Goal: Purchase product/service

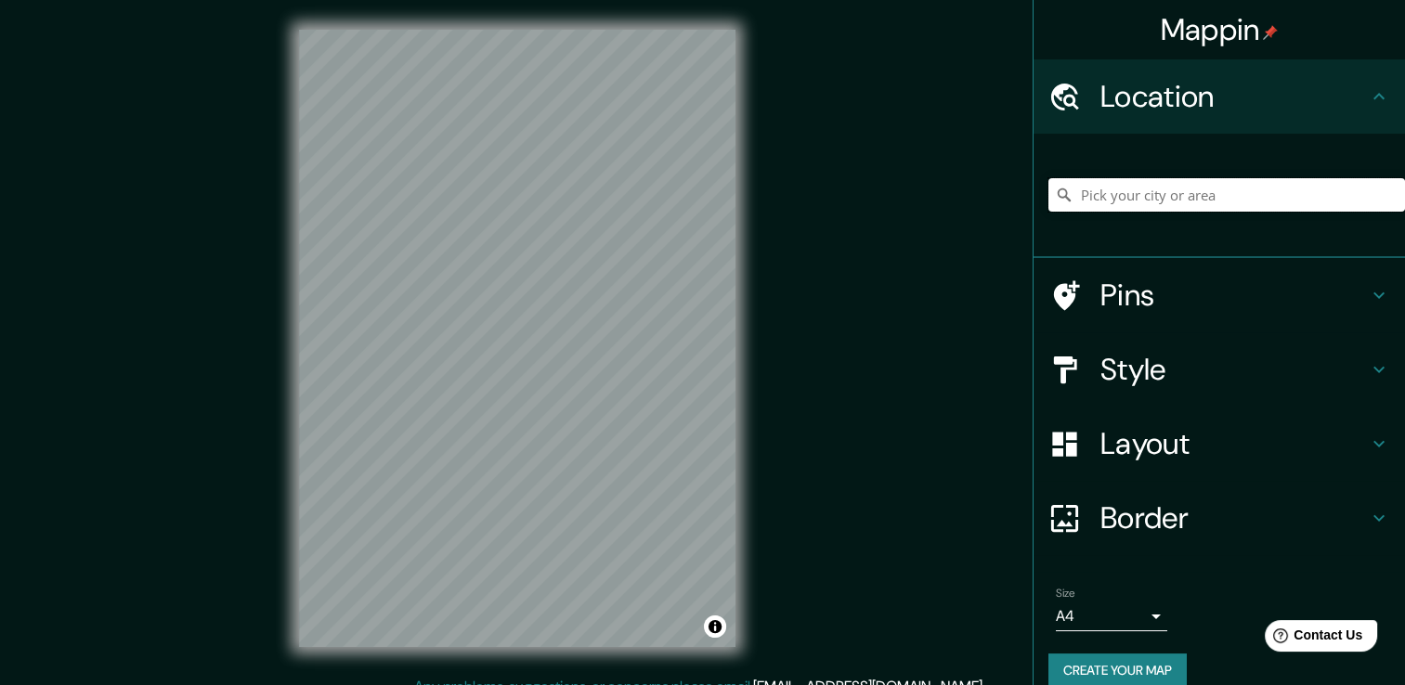
click at [1154, 187] on input "Pick your city or area" at bounding box center [1226, 194] width 357 height 33
type input "[PERSON_NAME][STREET_ADDRESS]"
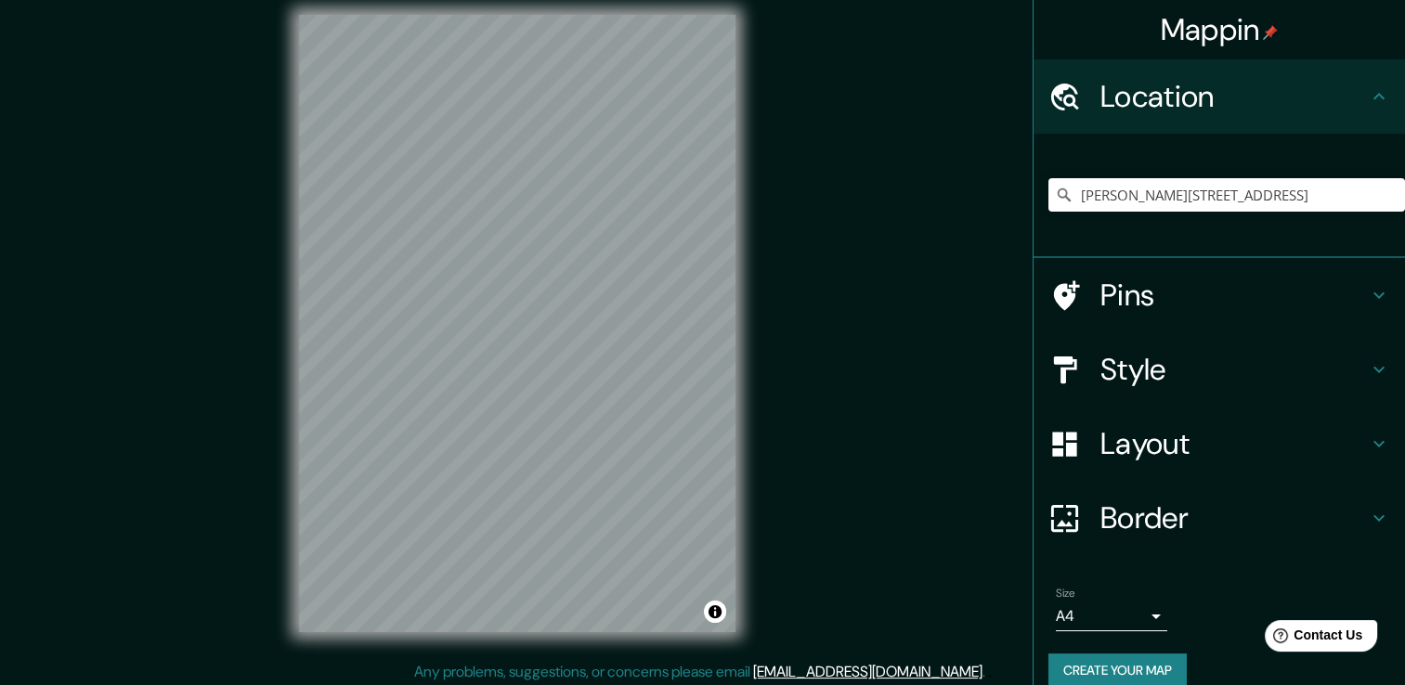
scroll to position [20, 0]
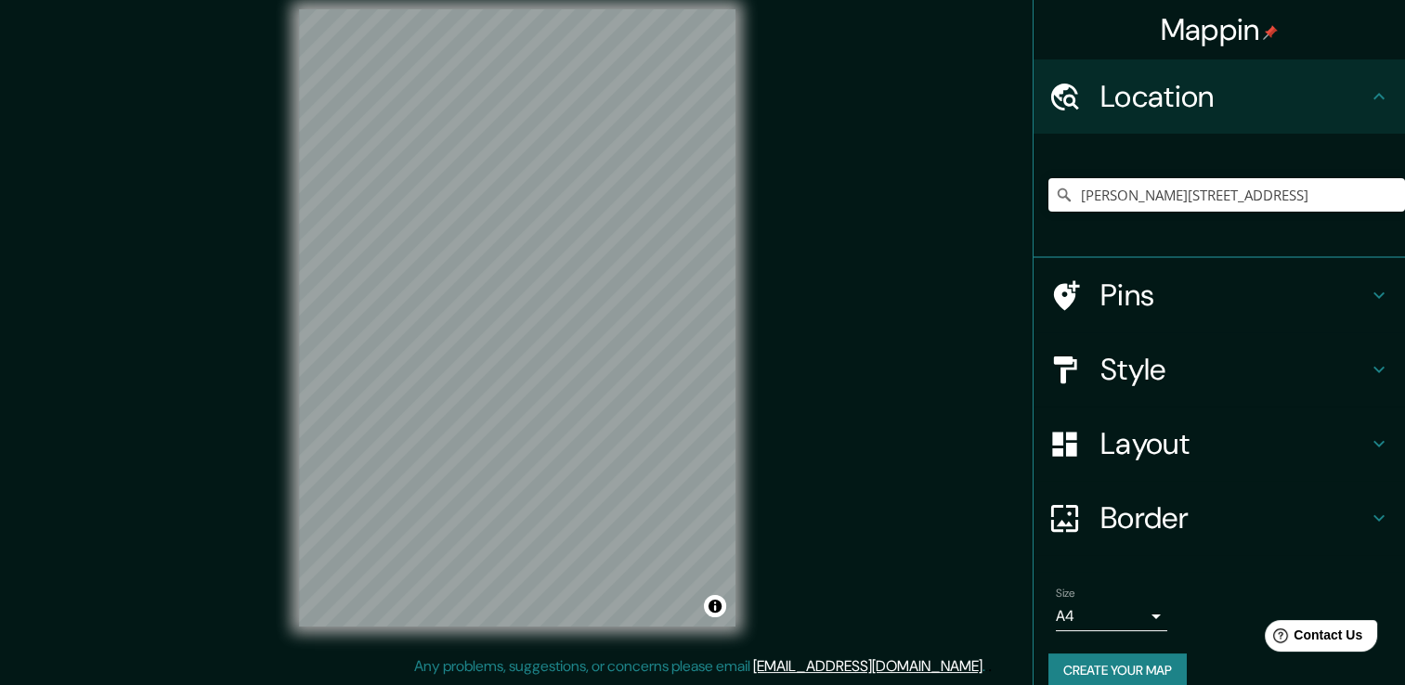
click at [1252, 368] on h4 "Style" at bounding box center [1233, 369] width 267 height 37
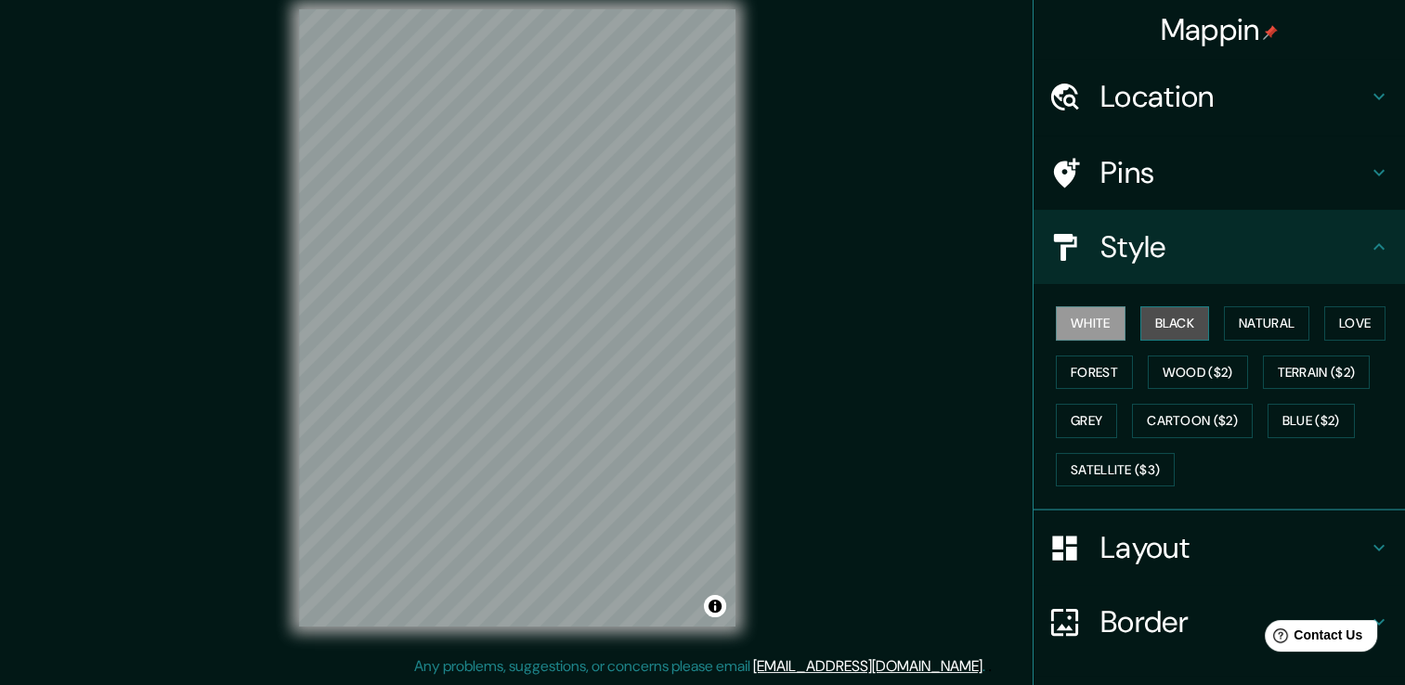
click at [1165, 317] on button "Black" at bounding box center [1175, 323] width 70 height 34
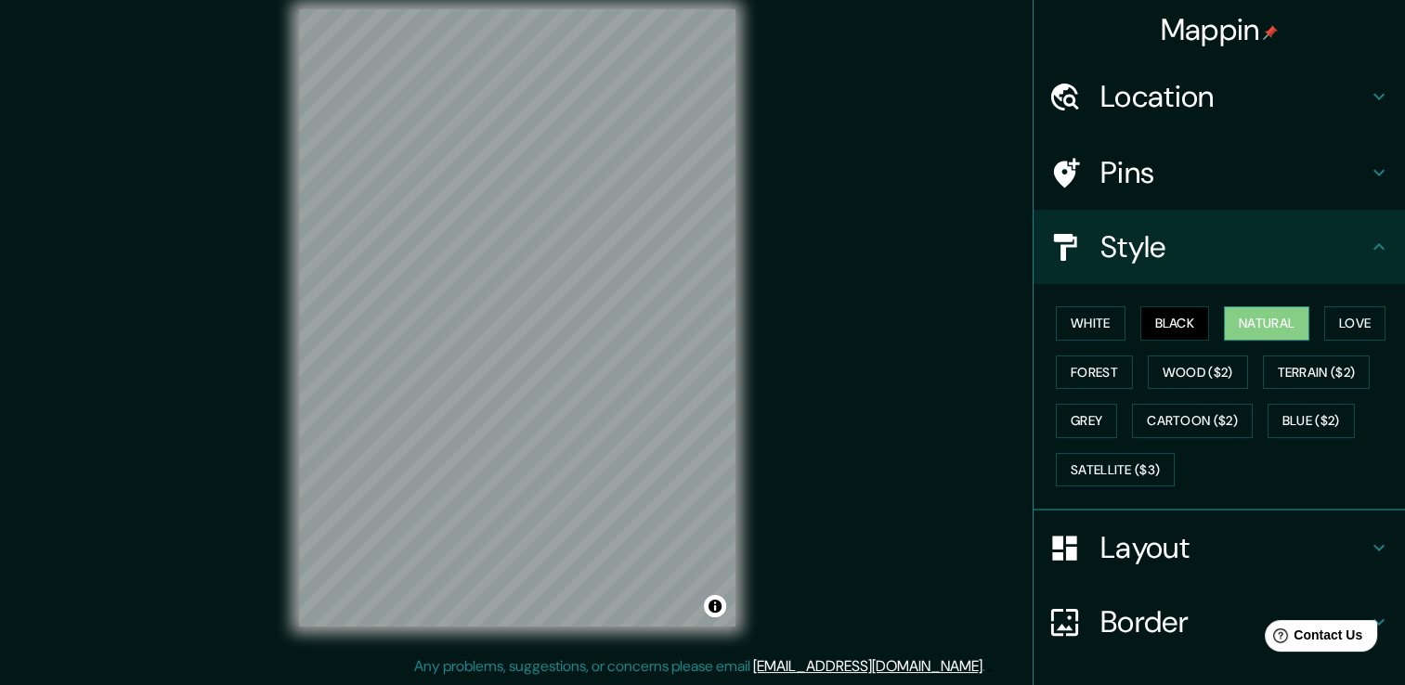
click at [1224, 318] on button "Natural" at bounding box center [1266, 323] width 85 height 34
click at [1354, 313] on button "Love" at bounding box center [1354, 323] width 61 height 34
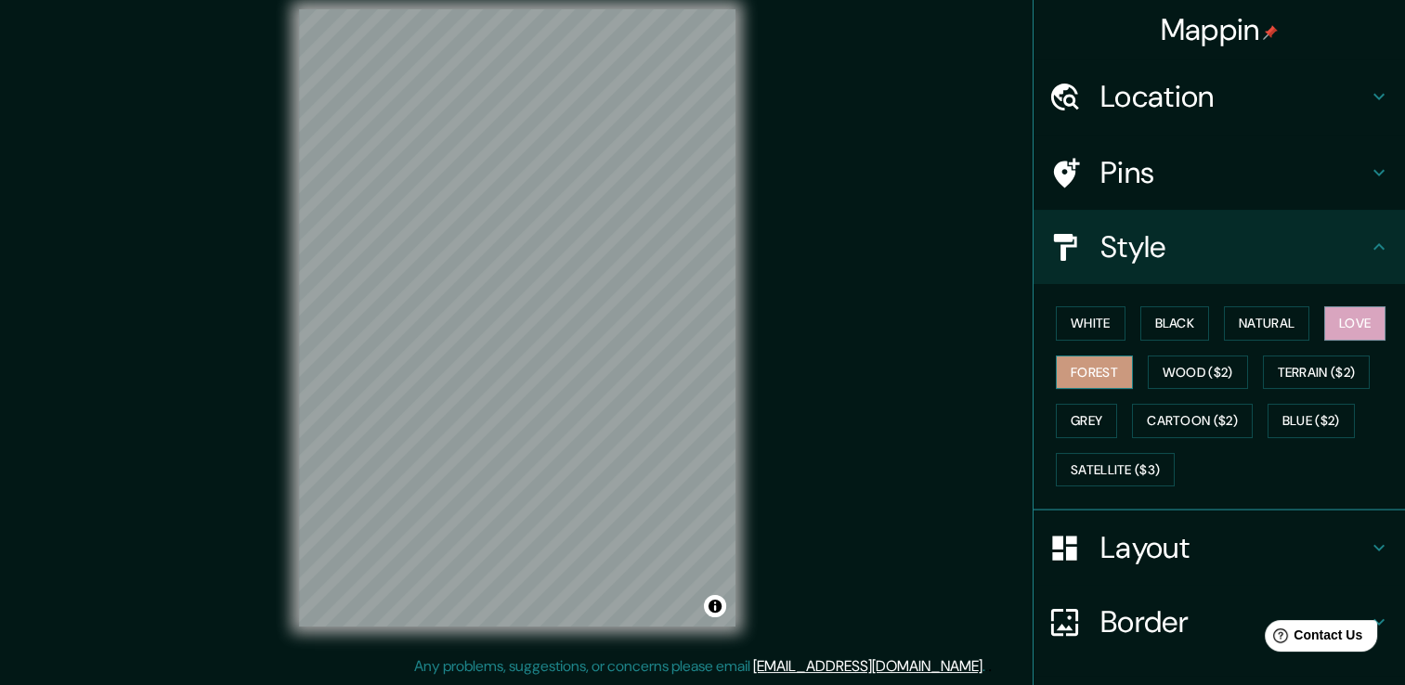
click at [1081, 369] on button "Forest" at bounding box center [1094, 373] width 77 height 34
click at [1171, 357] on button "Wood ($2)" at bounding box center [1198, 373] width 100 height 34
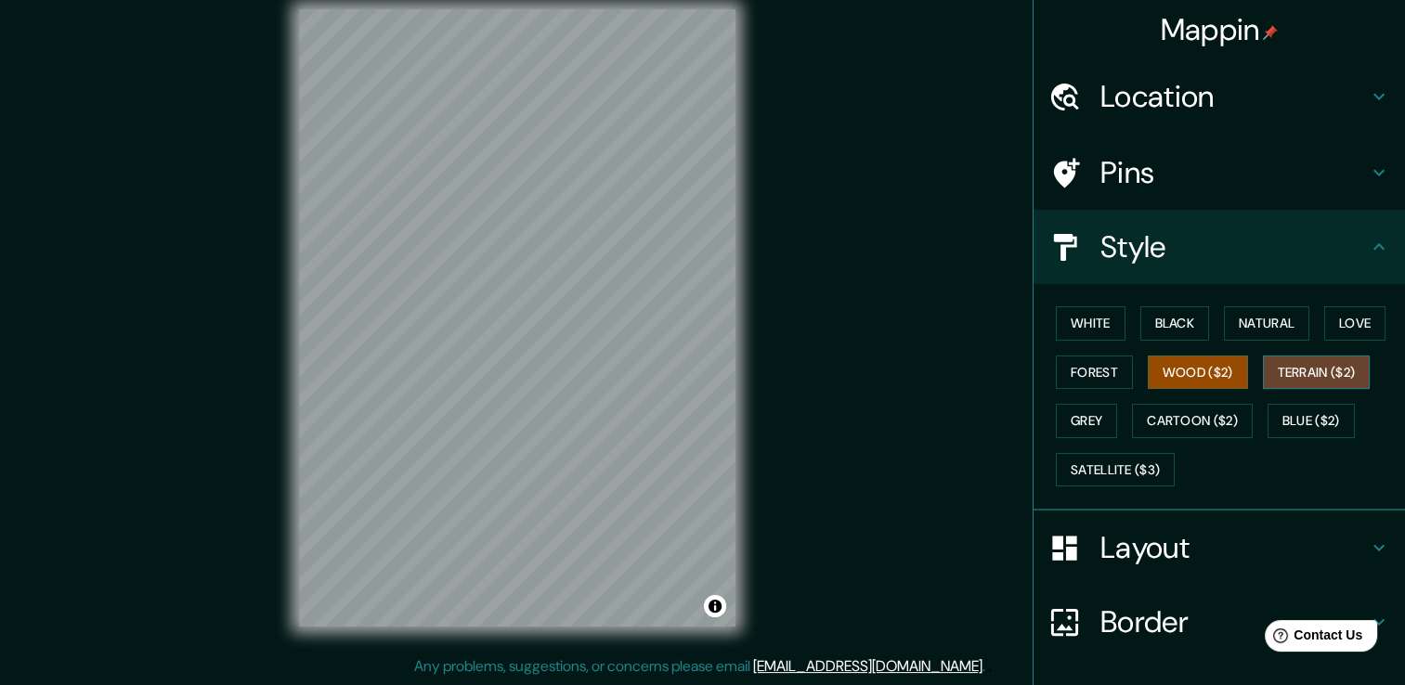
click at [1278, 359] on button "Terrain ($2)" at bounding box center [1317, 373] width 108 height 34
click at [1069, 418] on button "Grey" at bounding box center [1086, 421] width 61 height 34
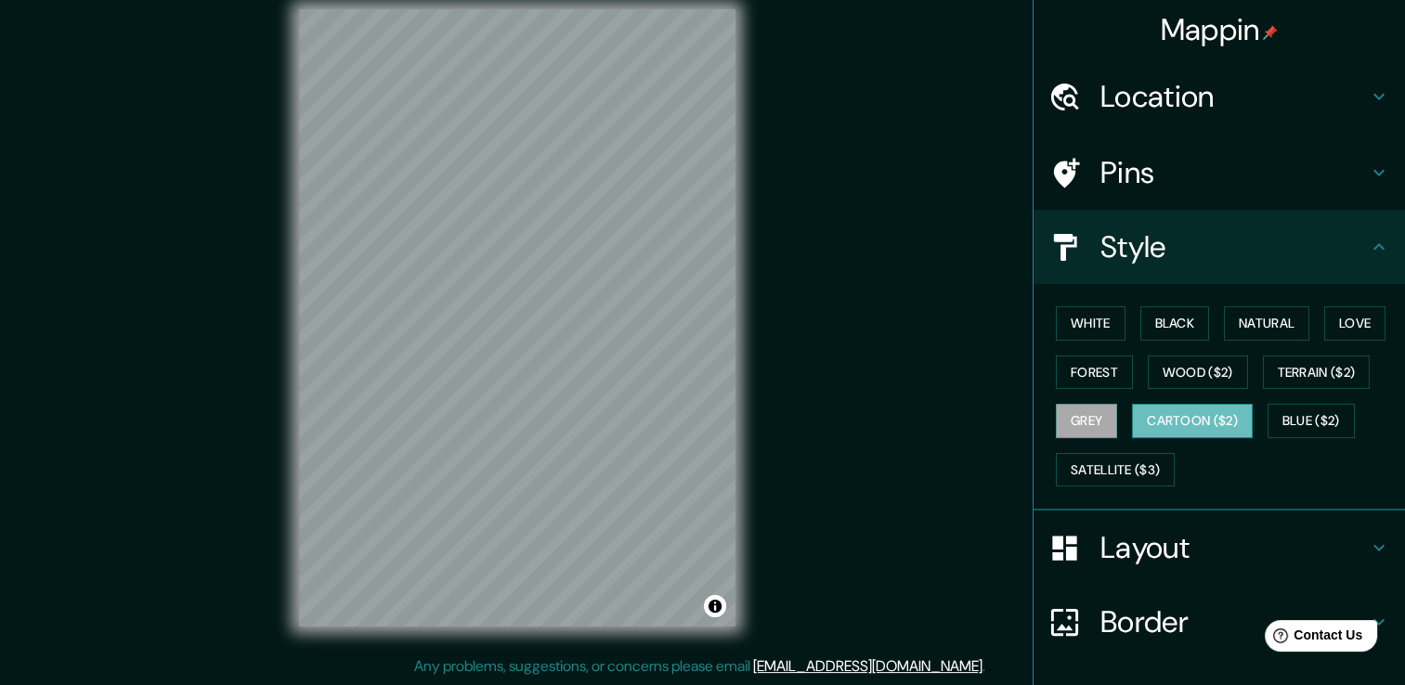
click at [1159, 419] on button "Cartoon ($2)" at bounding box center [1192, 421] width 121 height 34
click at [1296, 408] on button "Blue ($2)" at bounding box center [1311, 421] width 87 height 34
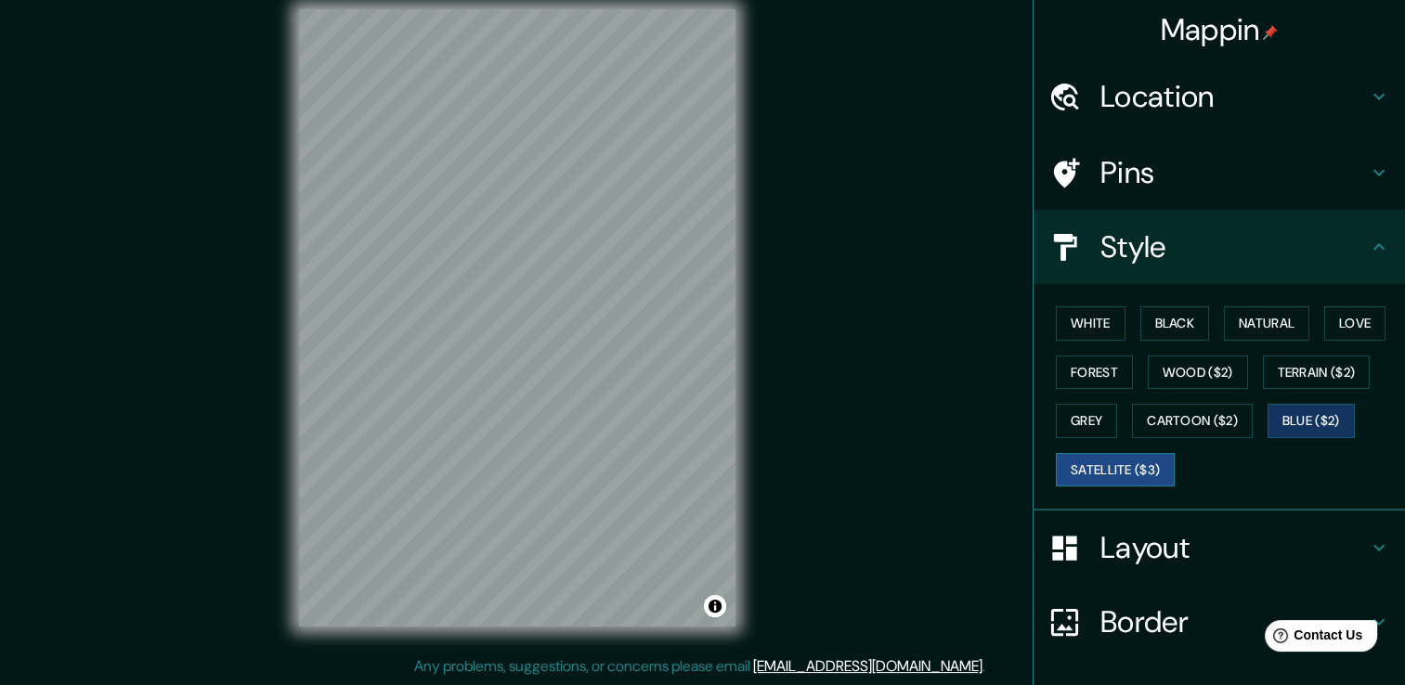
click at [1069, 470] on button "Satellite ($3)" at bounding box center [1115, 470] width 119 height 34
click at [1085, 316] on button "White" at bounding box center [1091, 323] width 70 height 34
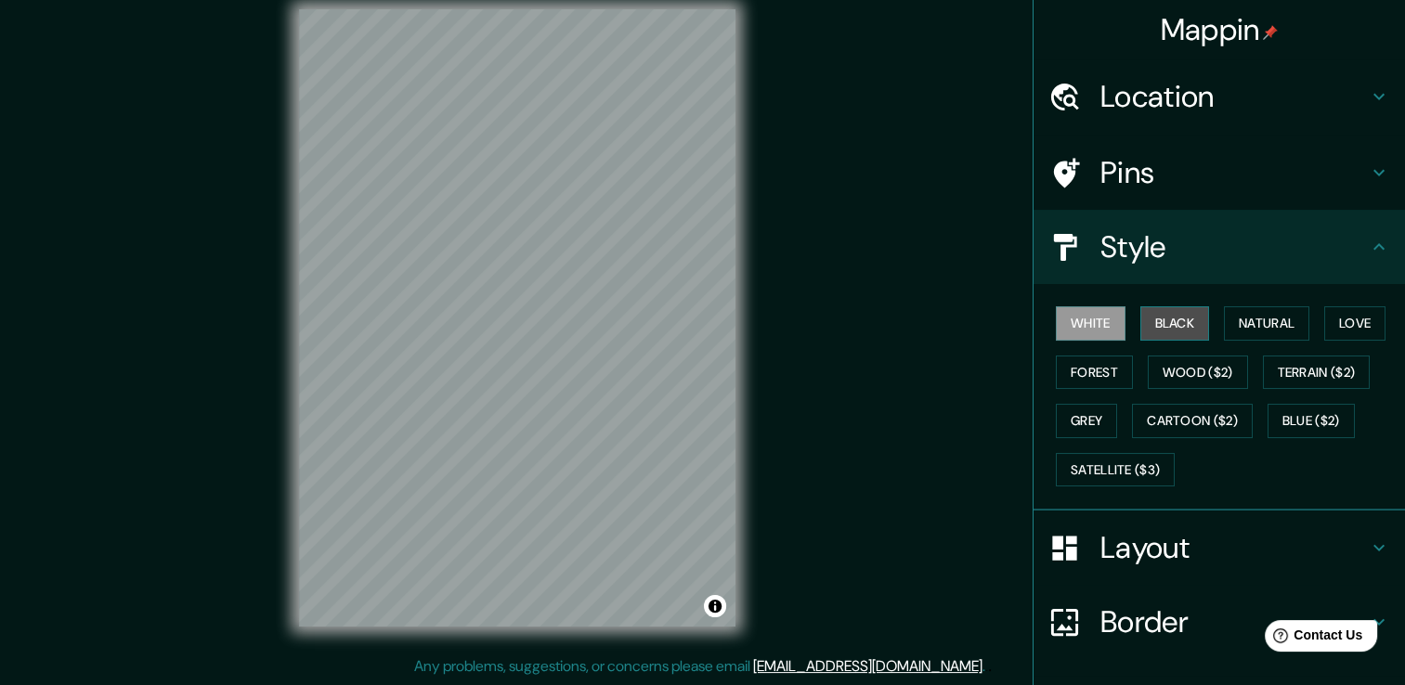
click at [1171, 307] on button "Black" at bounding box center [1175, 323] width 70 height 34
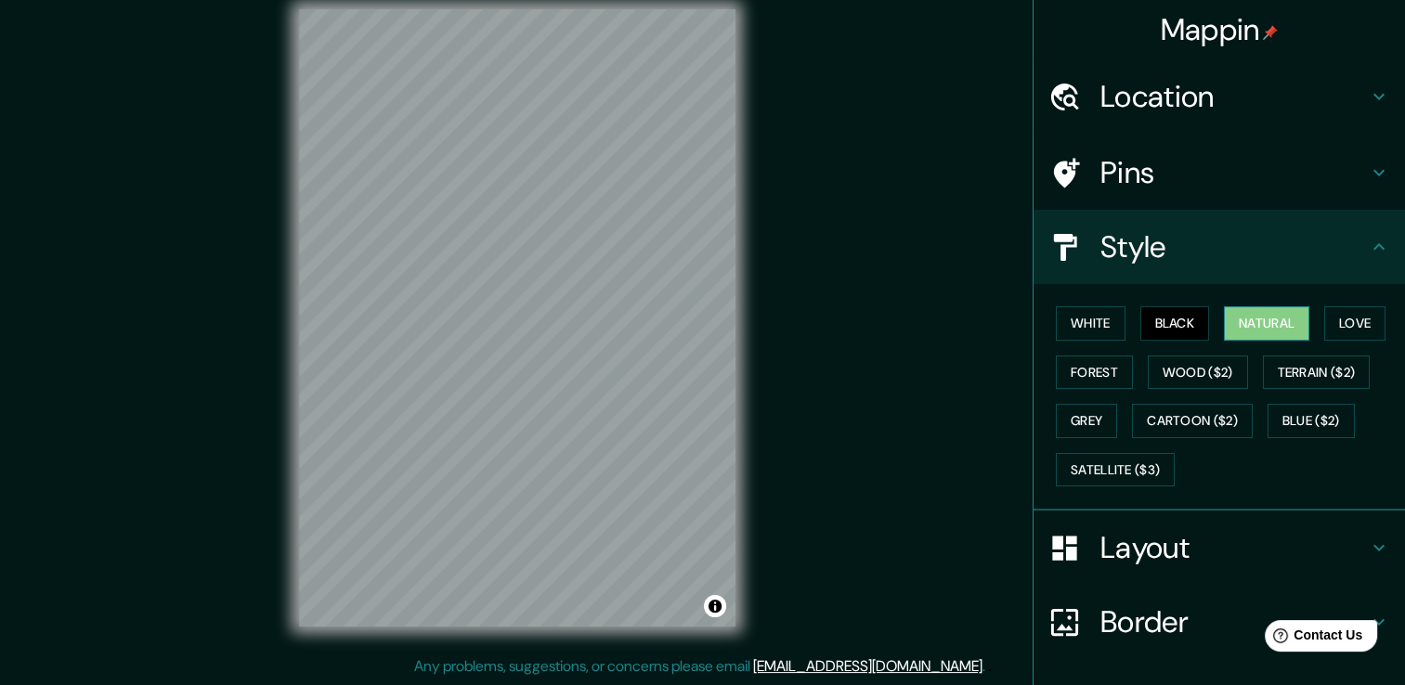
click at [1270, 330] on button "Natural" at bounding box center [1266, 323] width 85 height 34
click at [1363, 313] on button "Love" at bounding box center [1354, 323] width 61 height 34
click at [1252, 323] on button "Natural" at bounding box center [1266, 323] width 85 height 34
click at [1163, 321] on button "Black" at bounding box center [1175, 323] width 70 height 34
click at [1241, 325] on button "Natural" at bounding box center [1266, 323] width 85 height 34
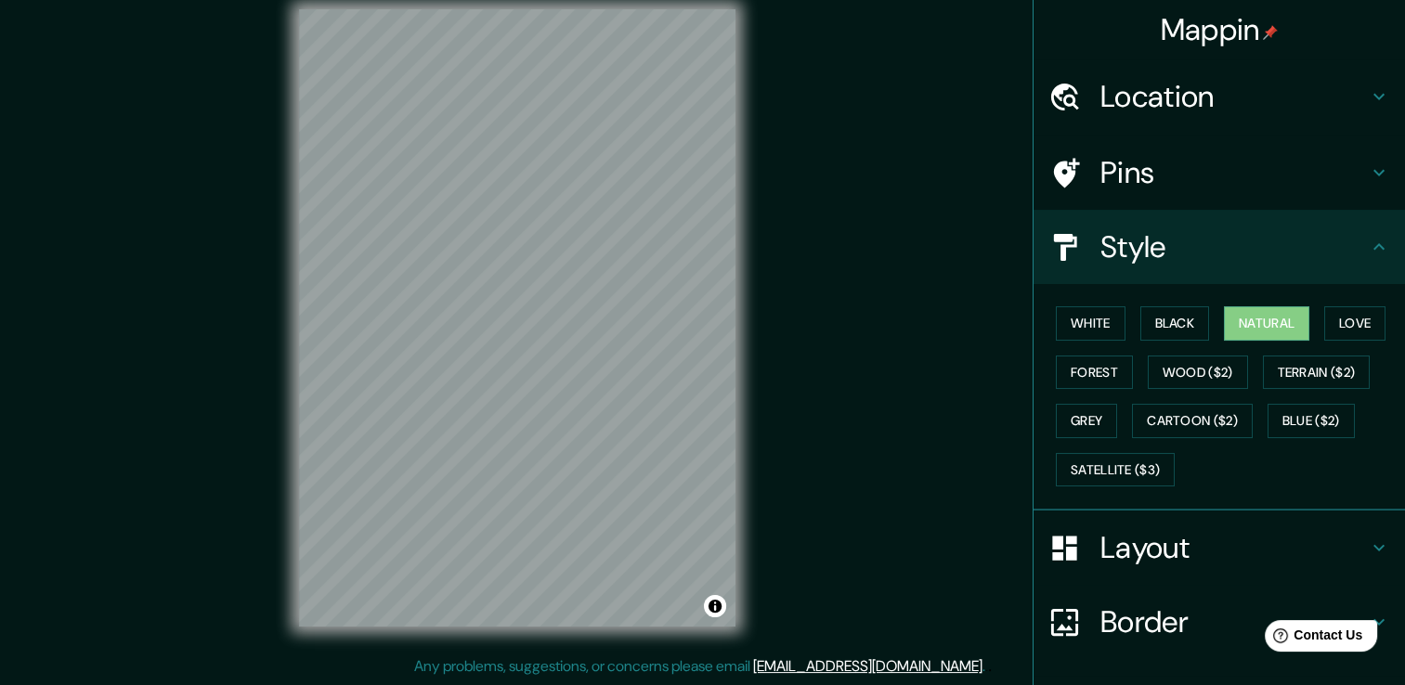
click at [1208, 540] on h4 "Layout" at bounding box center [1233, 547] width 267 height 37
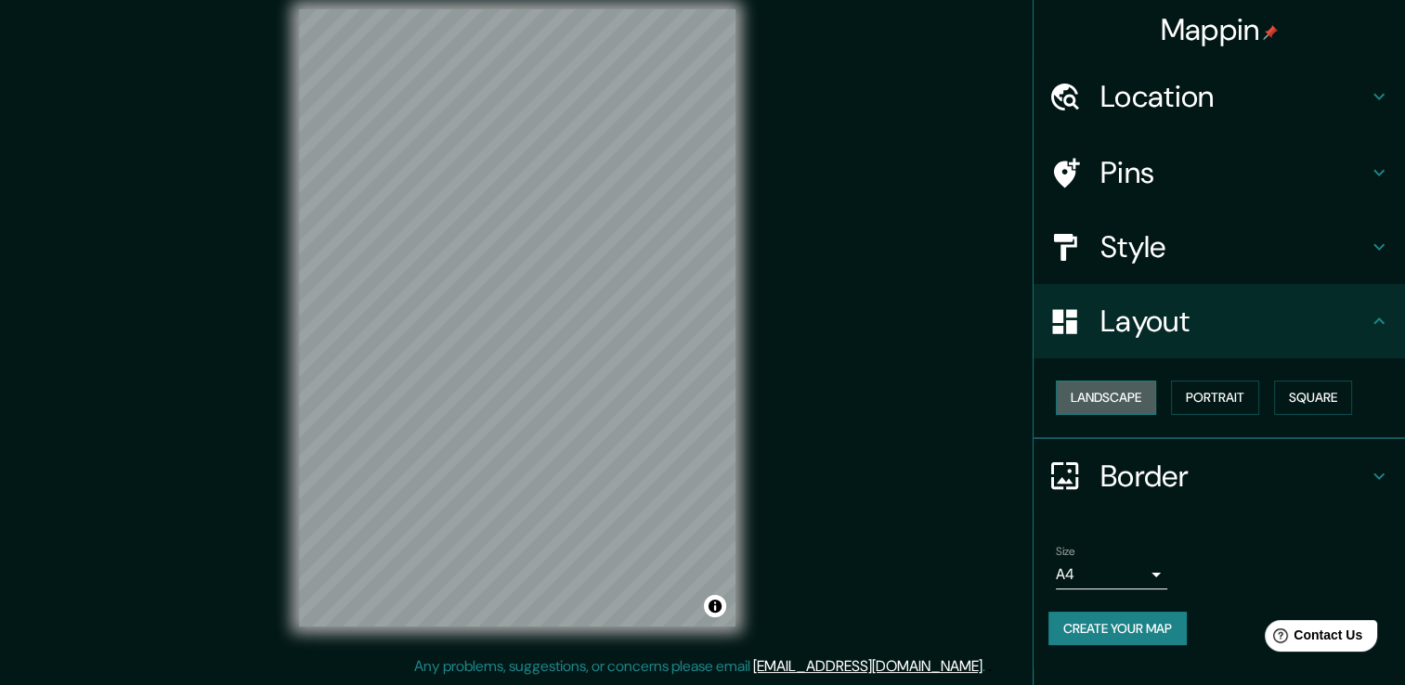
click at [1094, 394] on button "Landscape" at bounding box center [1106, 398] width 100 height 34
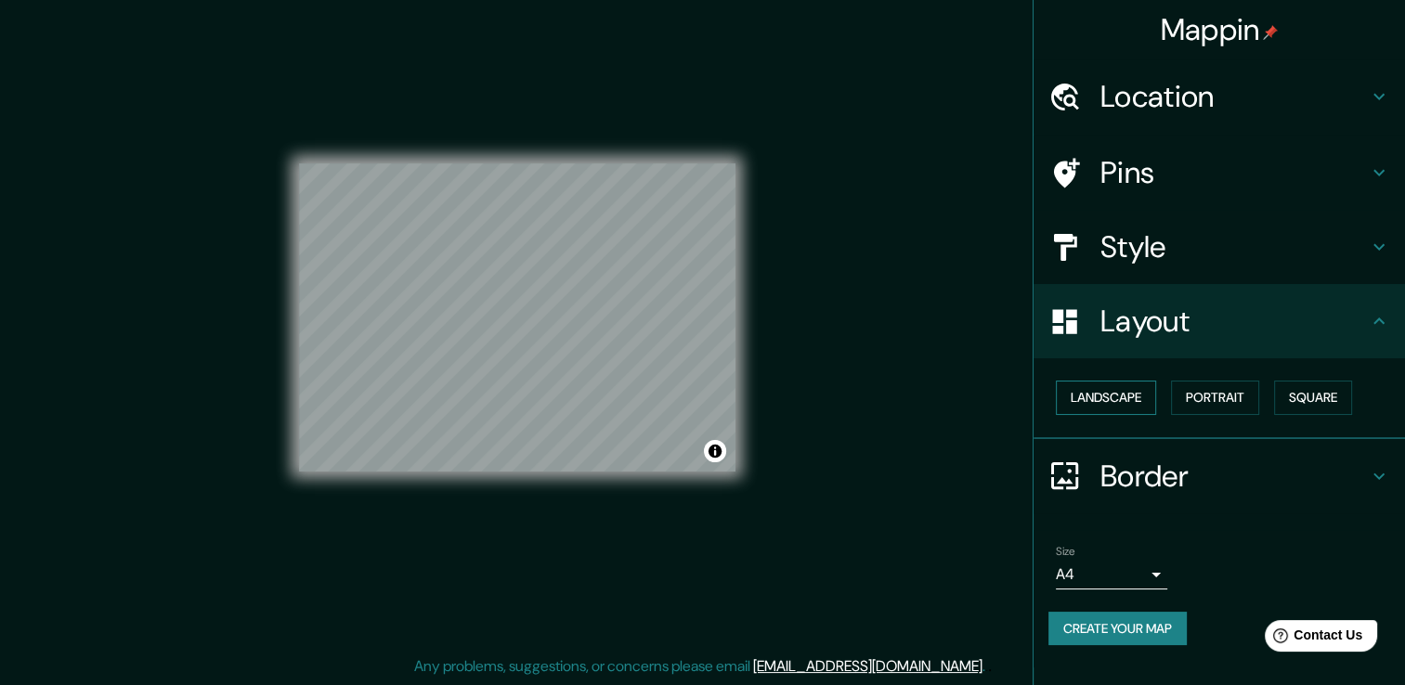
click at [1094, 394] on button "Landscape" at bounding box center [1106, 398] width 100 height 34
click at [1237, 384] on button "Portrait" at bounding box center [1215, 398] width 88 height 34
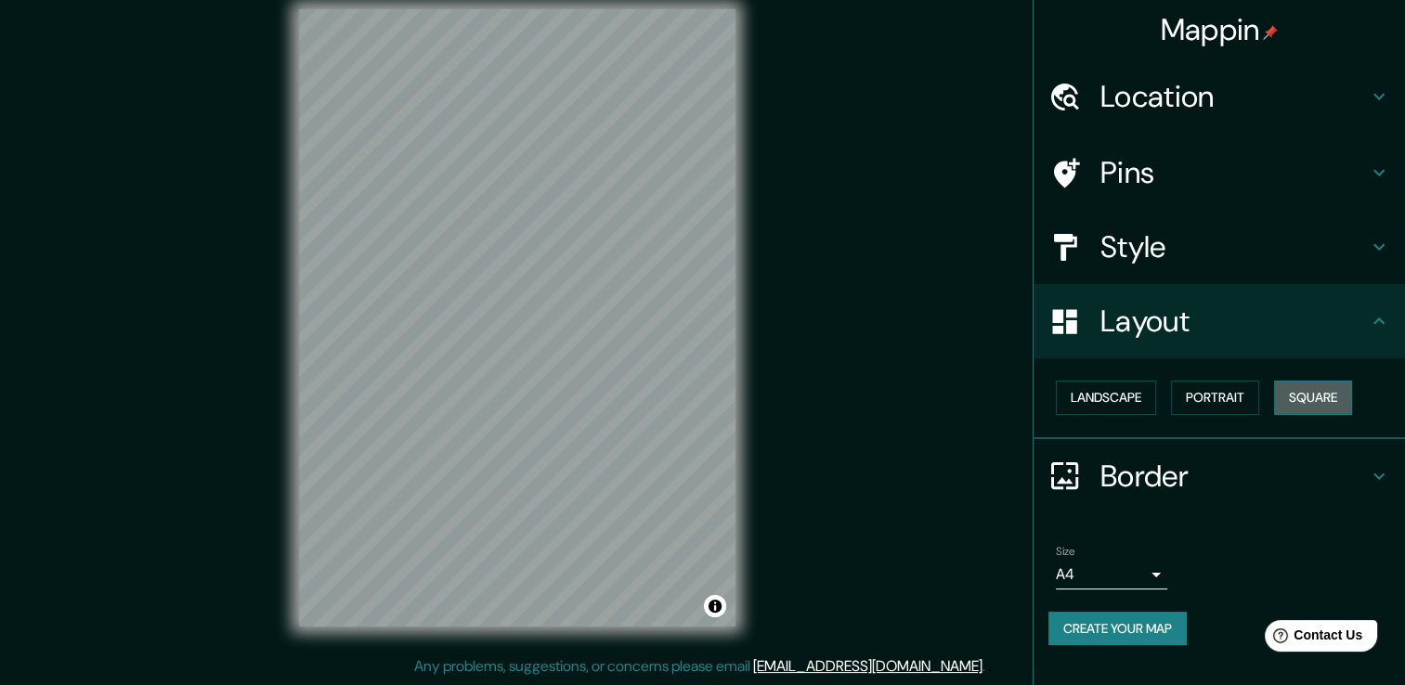
click at [1303, 397] on button "Square" at bounding box center [1313, 398] width 78 height 34
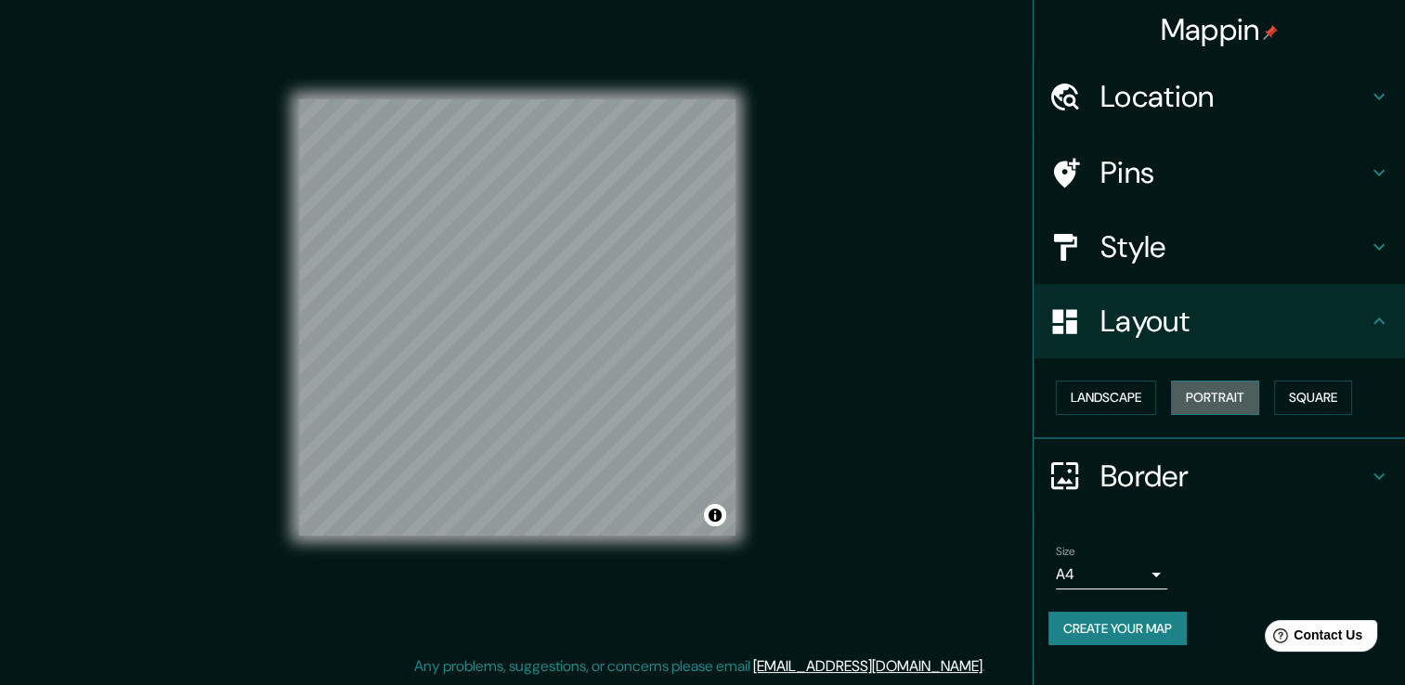
click at [1232, 402] on button "Portrait" at bounding box center [1215, 398] width 88 height 34
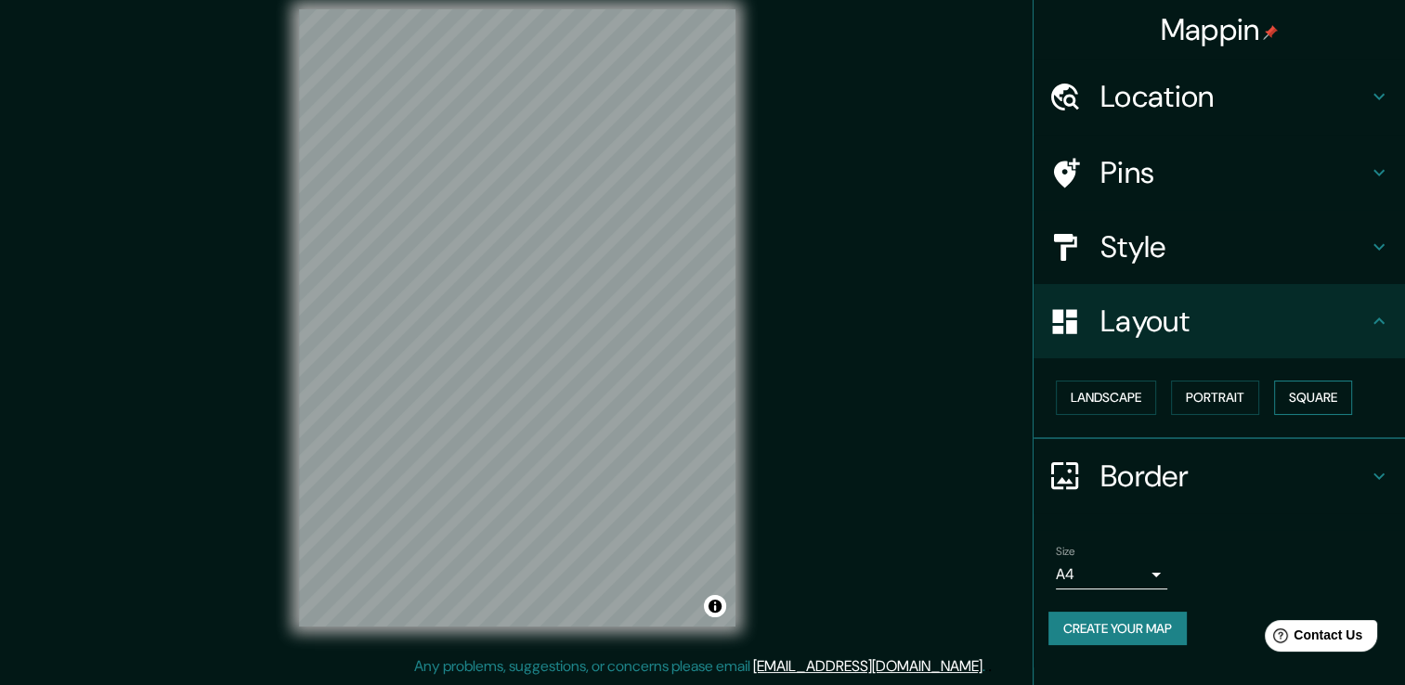
click at [1296, 393] on button "Square" at bounding box center [1313, 398] width 78 height 34
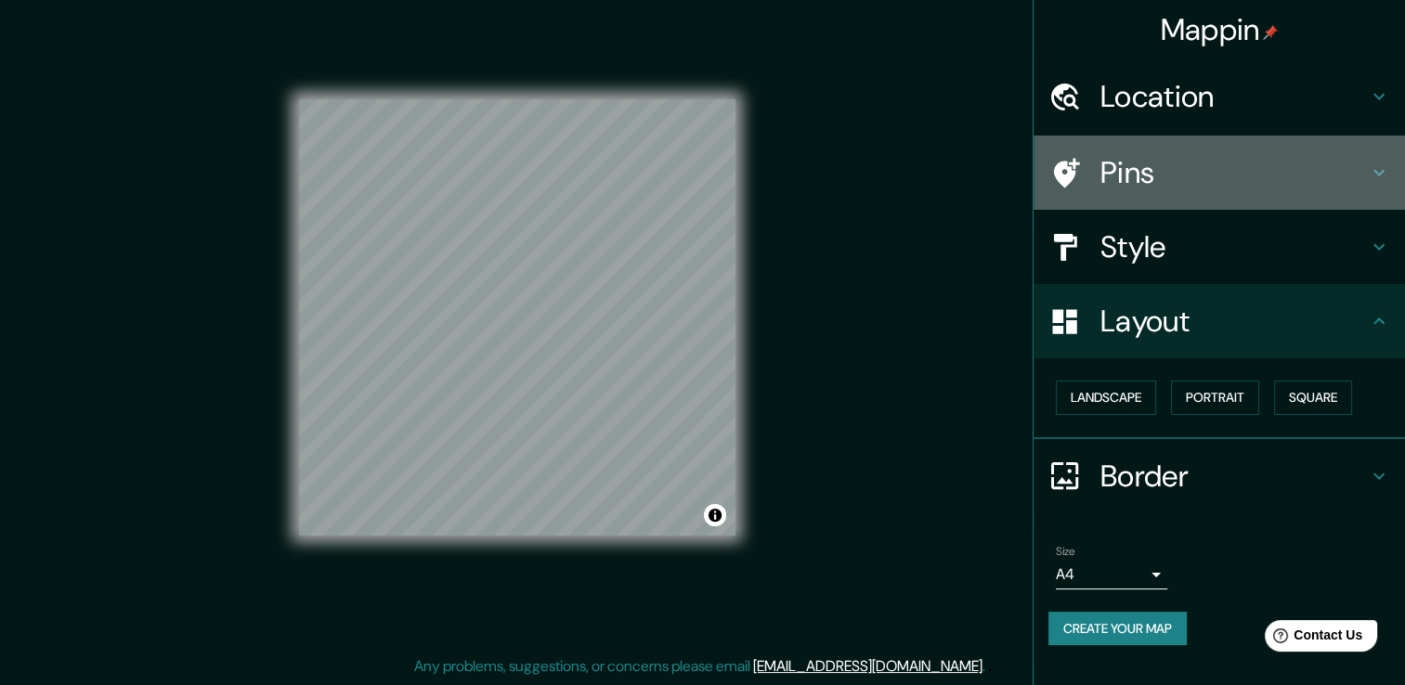
click at [1184, 163] on h4 "Pins" at bounding box center [1233, 172] width 267 height 37
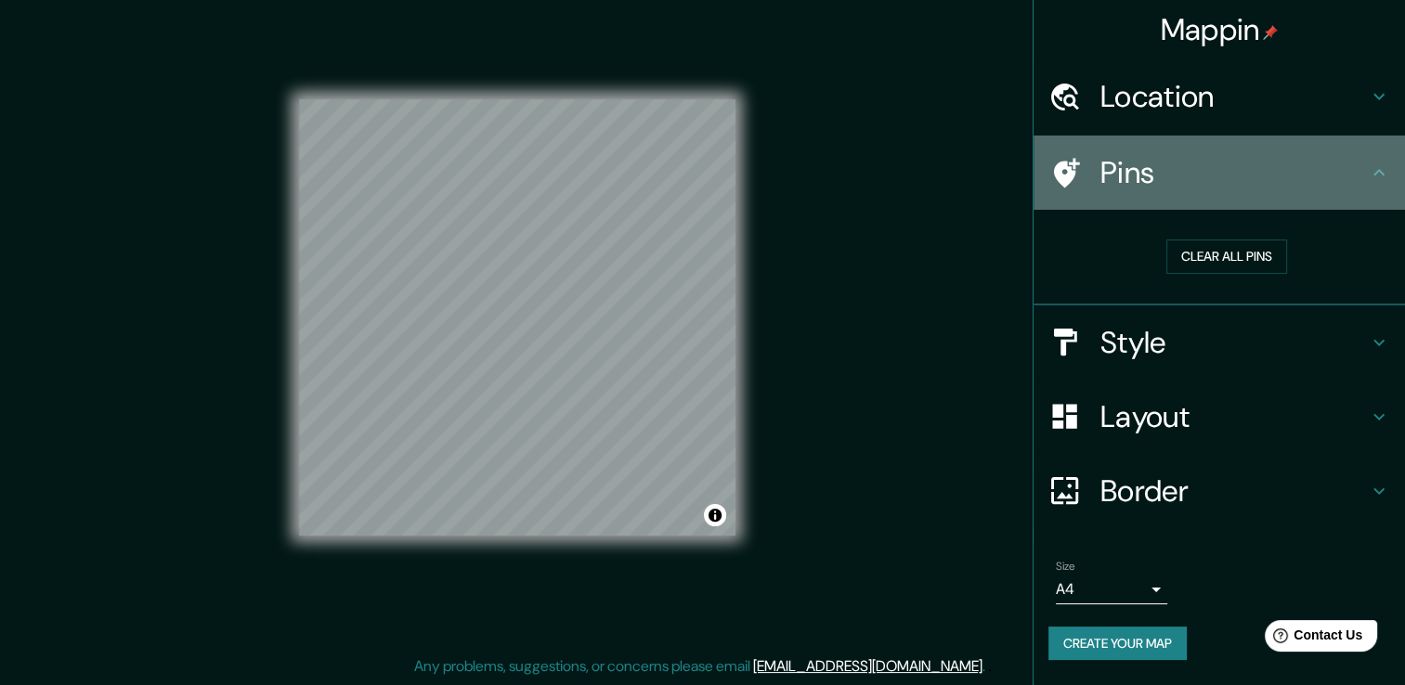
click at [1184, 163] on h4 "Pins" at bounding box center [1233, 172] width 267 height 37
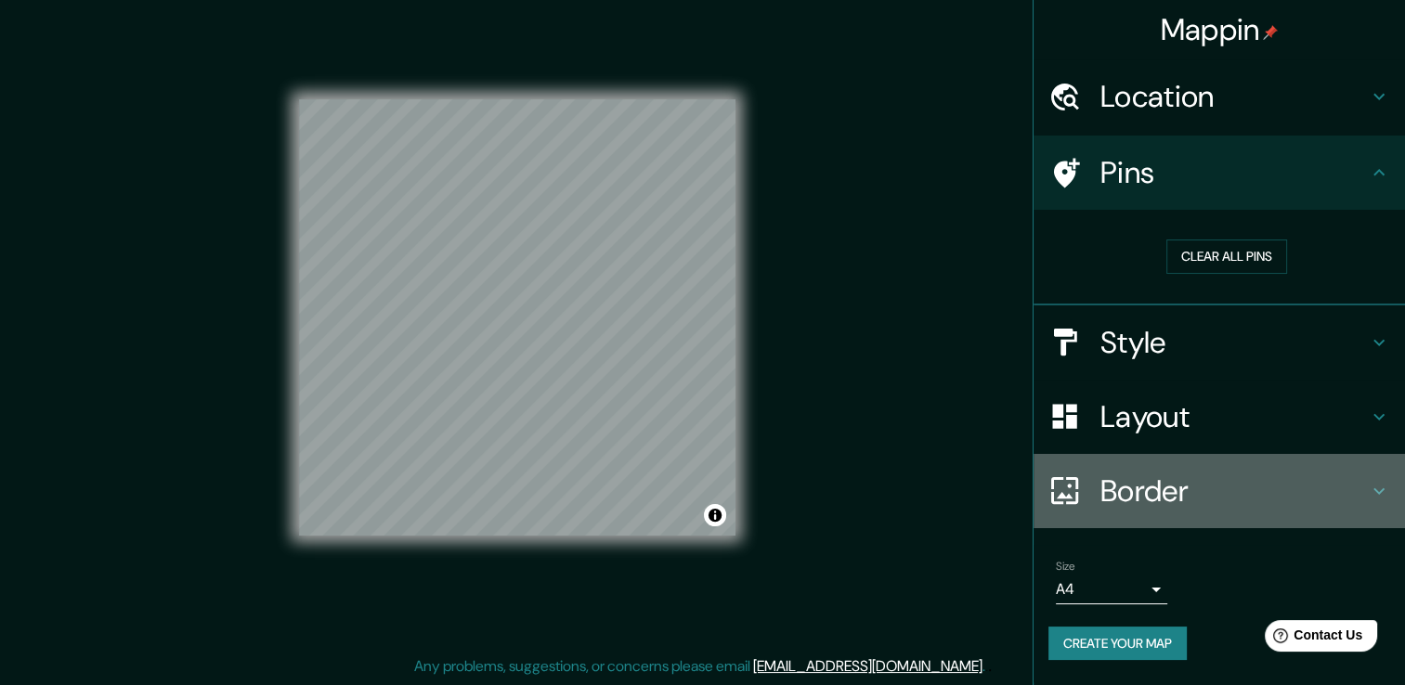
click at [1232, 491] on h4 "Border" at bounding box center [1233, 491] width 267 height 37
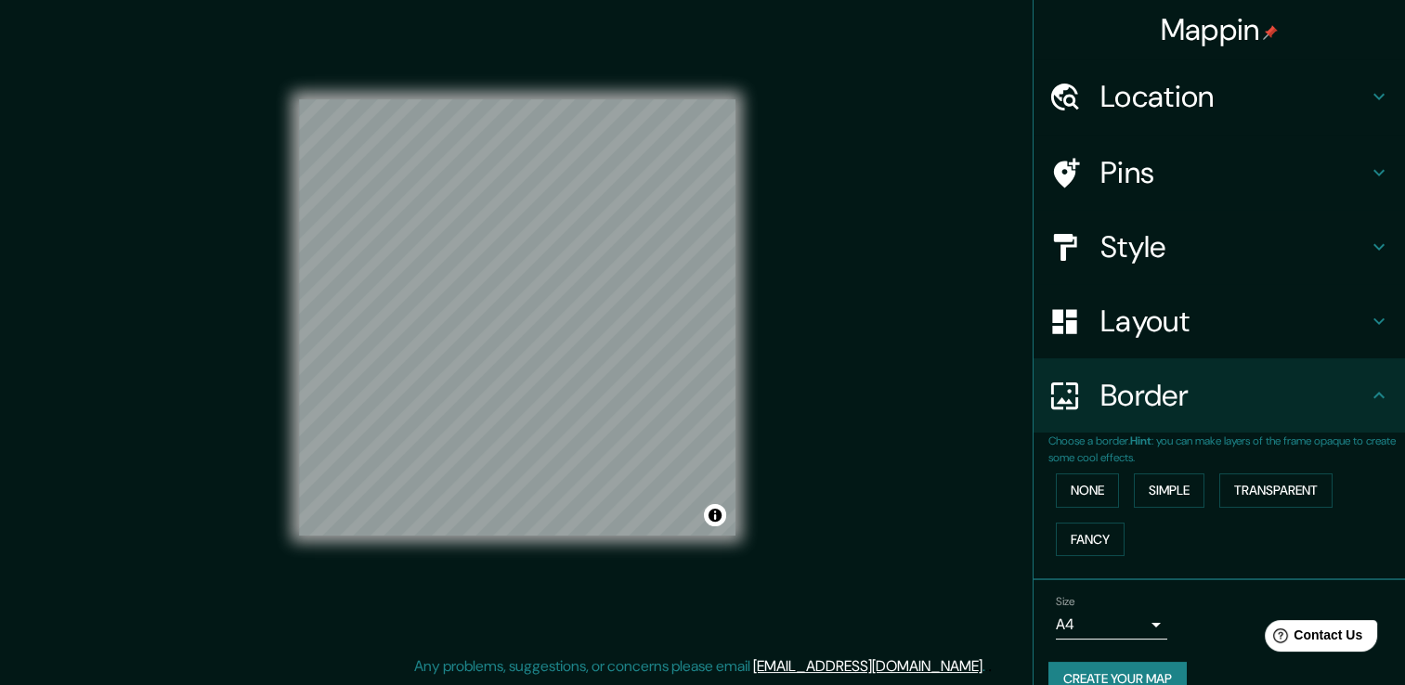
click at [832, 388] on div "Mappin Location [PERSON_NAME][STREET_ADDRESS] [GEOGRAPHIC_DATA][PERSON_NAME] C1…" at bounding box center [702, 333] width 1405 height 706
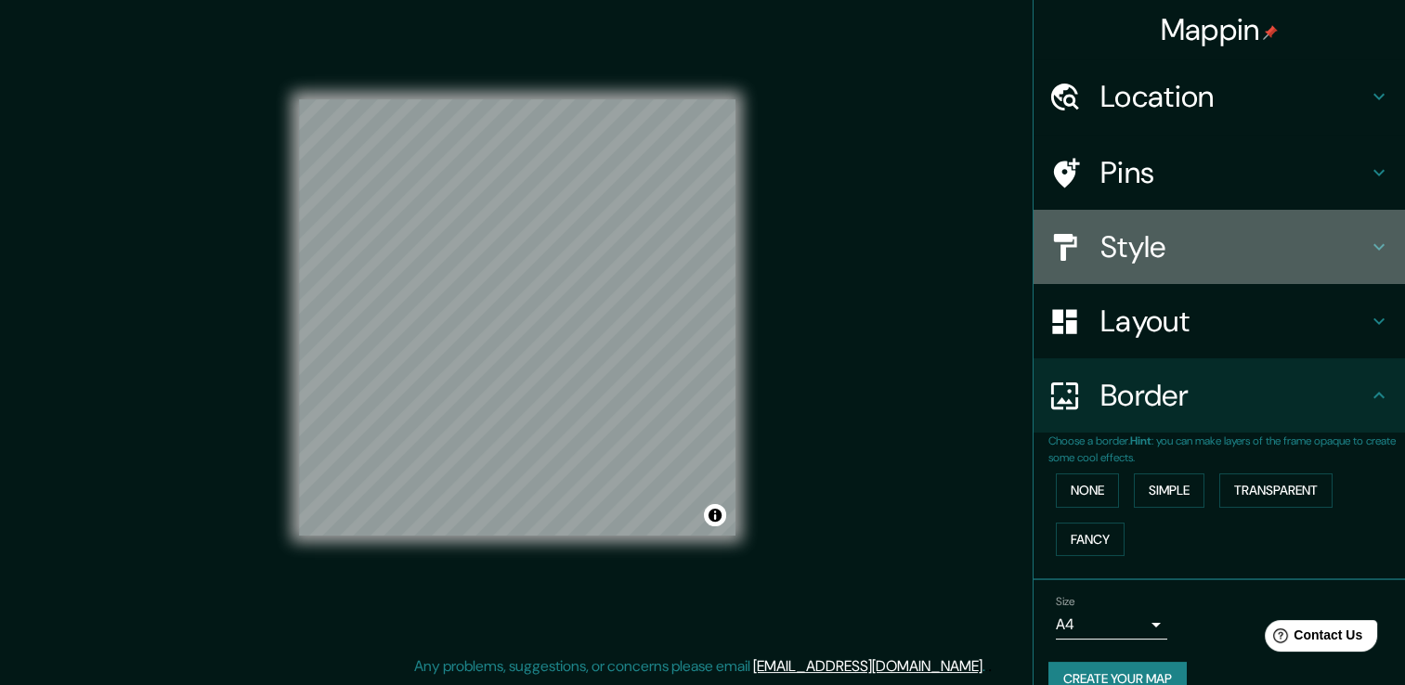
click at [1148, 254] on h4 "Style" at bounding box center [1233, 246] width 267 height 37
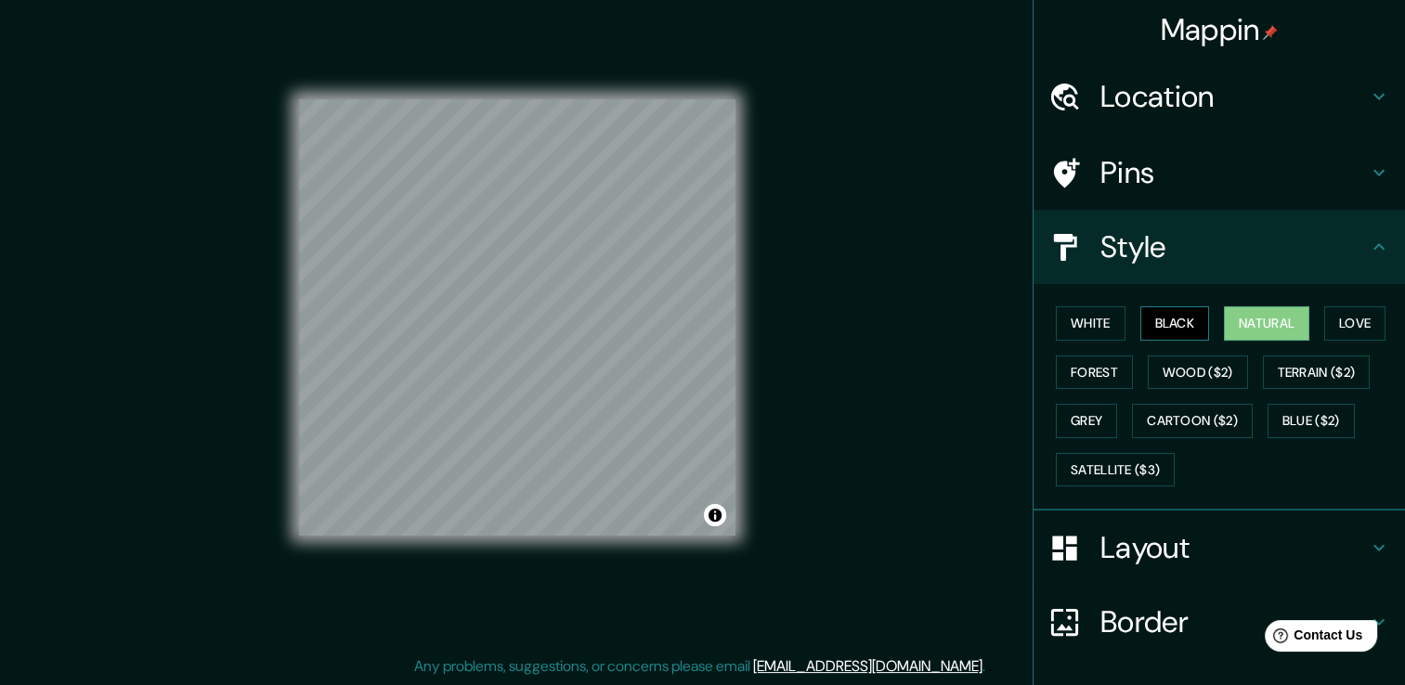
click at [1154, 328] on button "Black" at bounding box center [1175, 323] width 70 height 34
